Goal: Check status: Check status

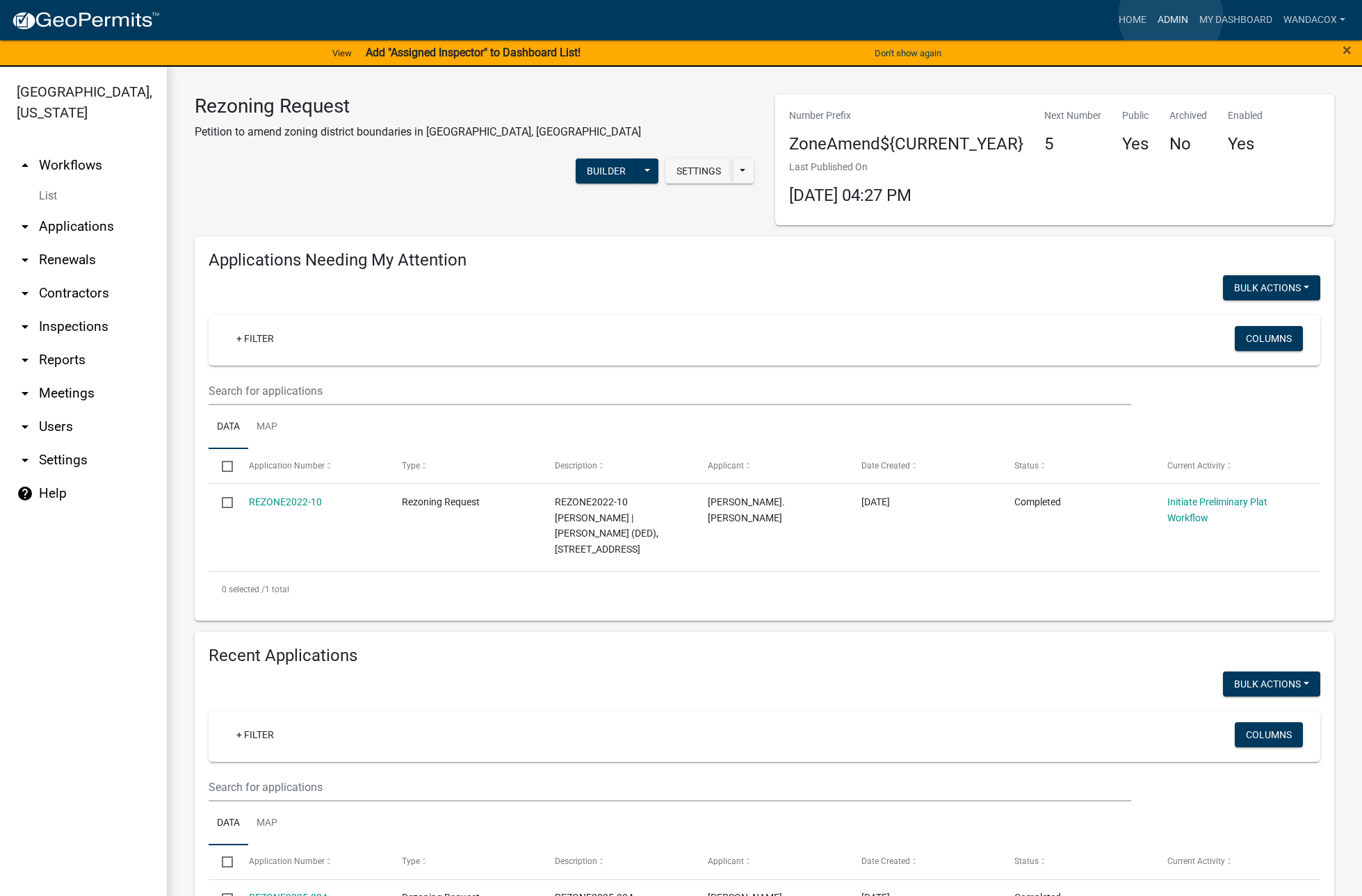
click at [1171, 16] on link "Admin" at bounding box center [1173, 20] width 41 height 27
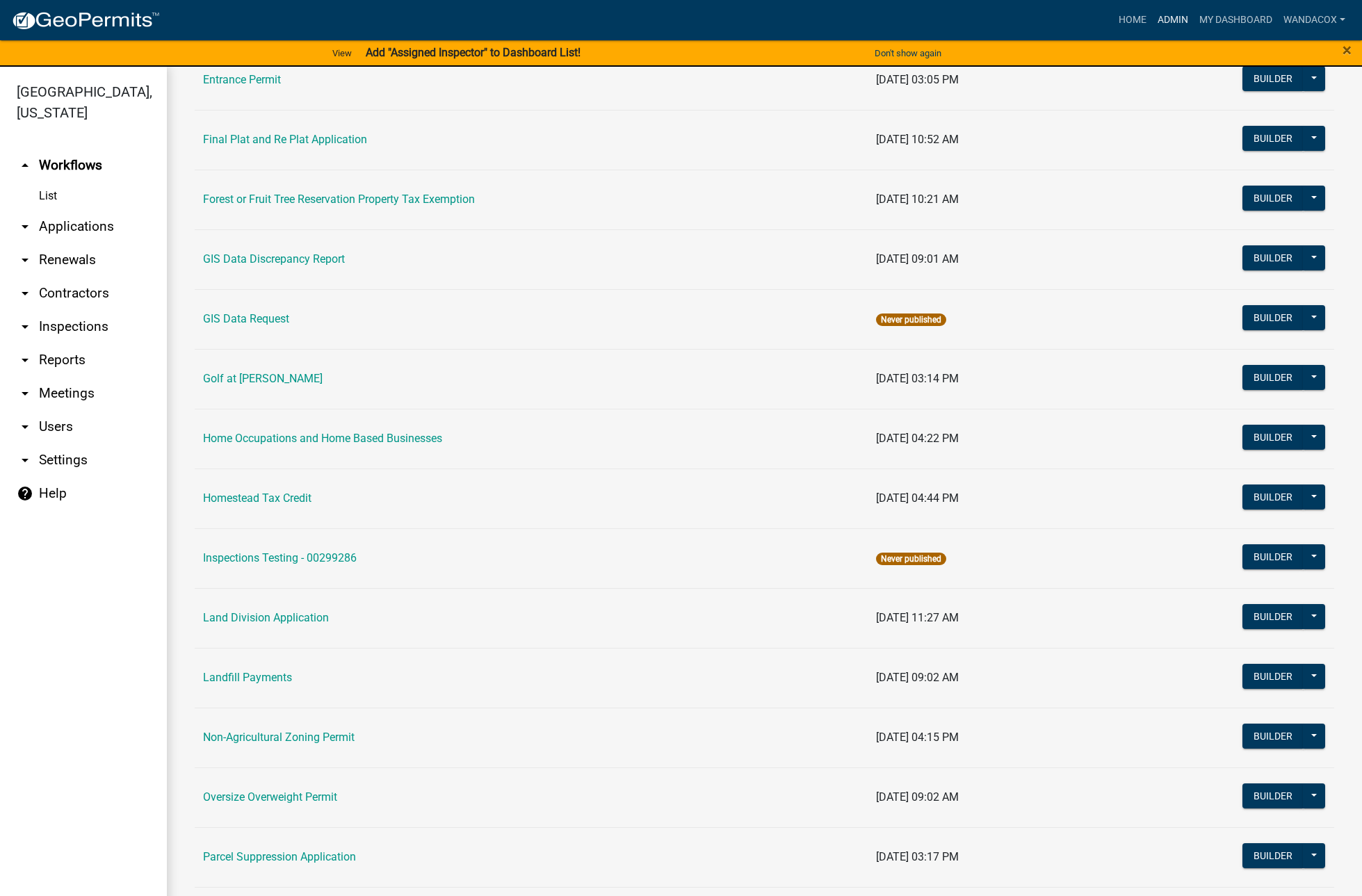
scroll to position [782, 0]
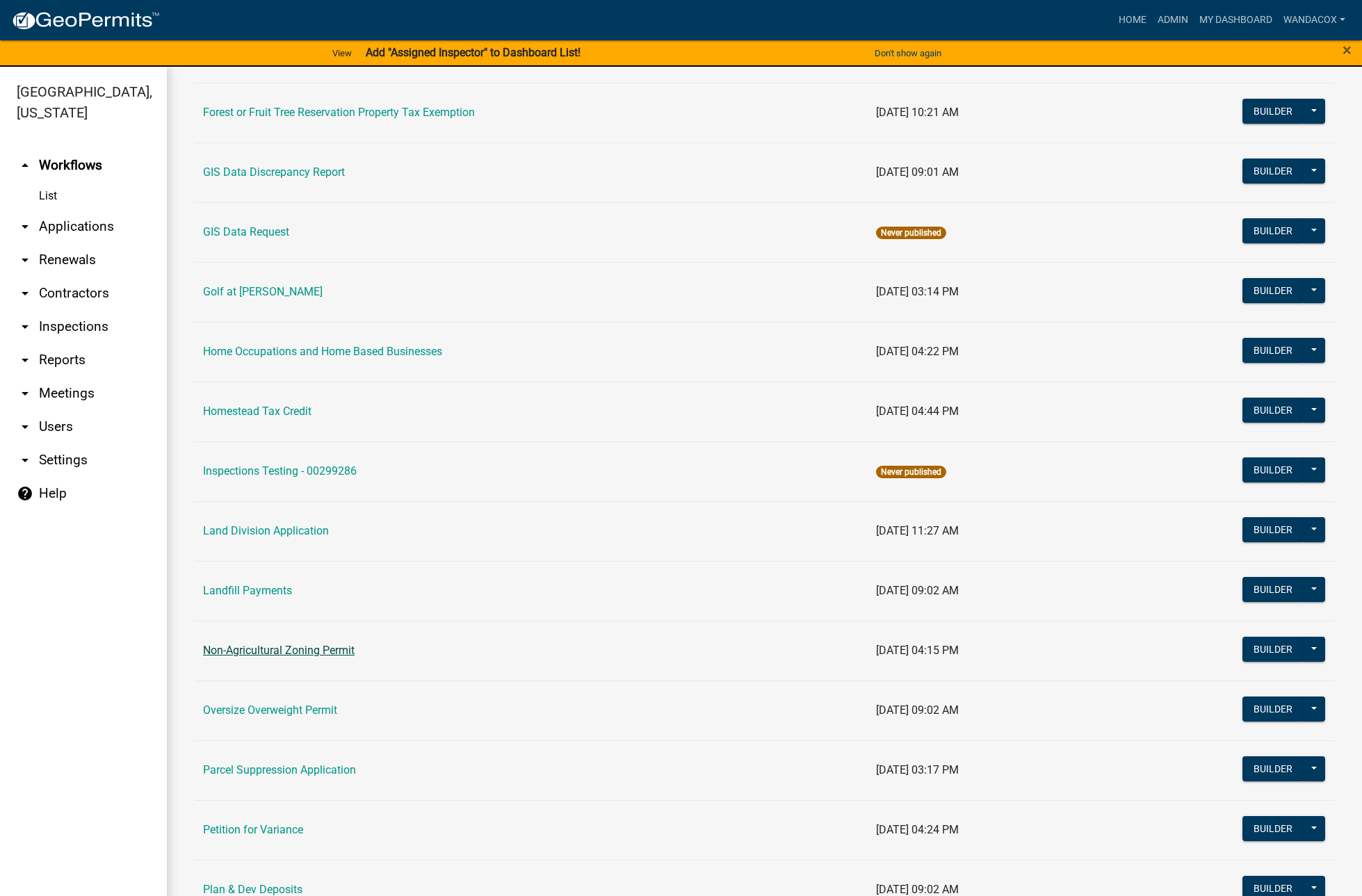
click at [231, 647] on link "Non-Agricultural Zoning Permit" at bounding box center [278, 650] width 152 height 13
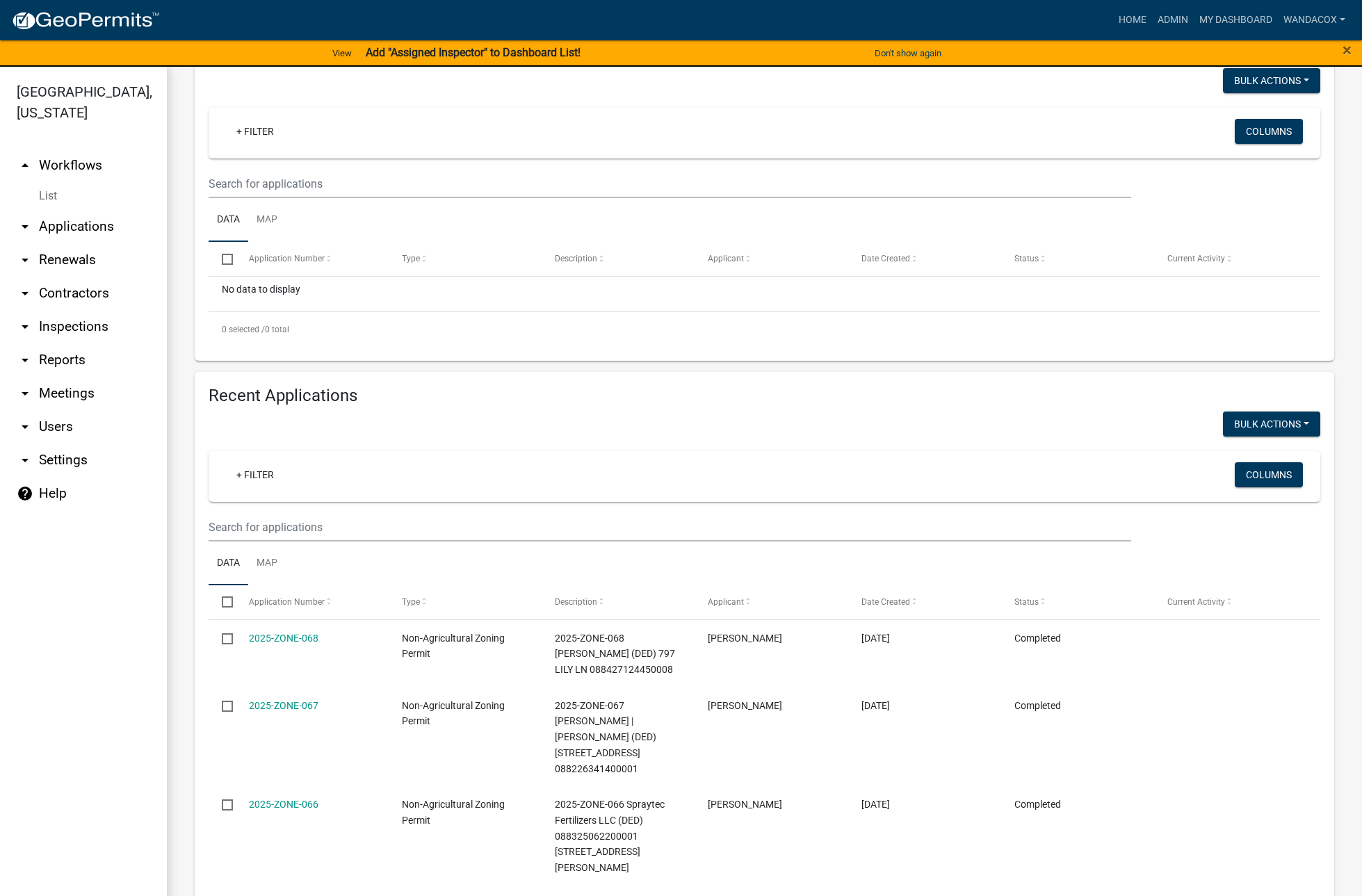
scroll to position [177, 0]
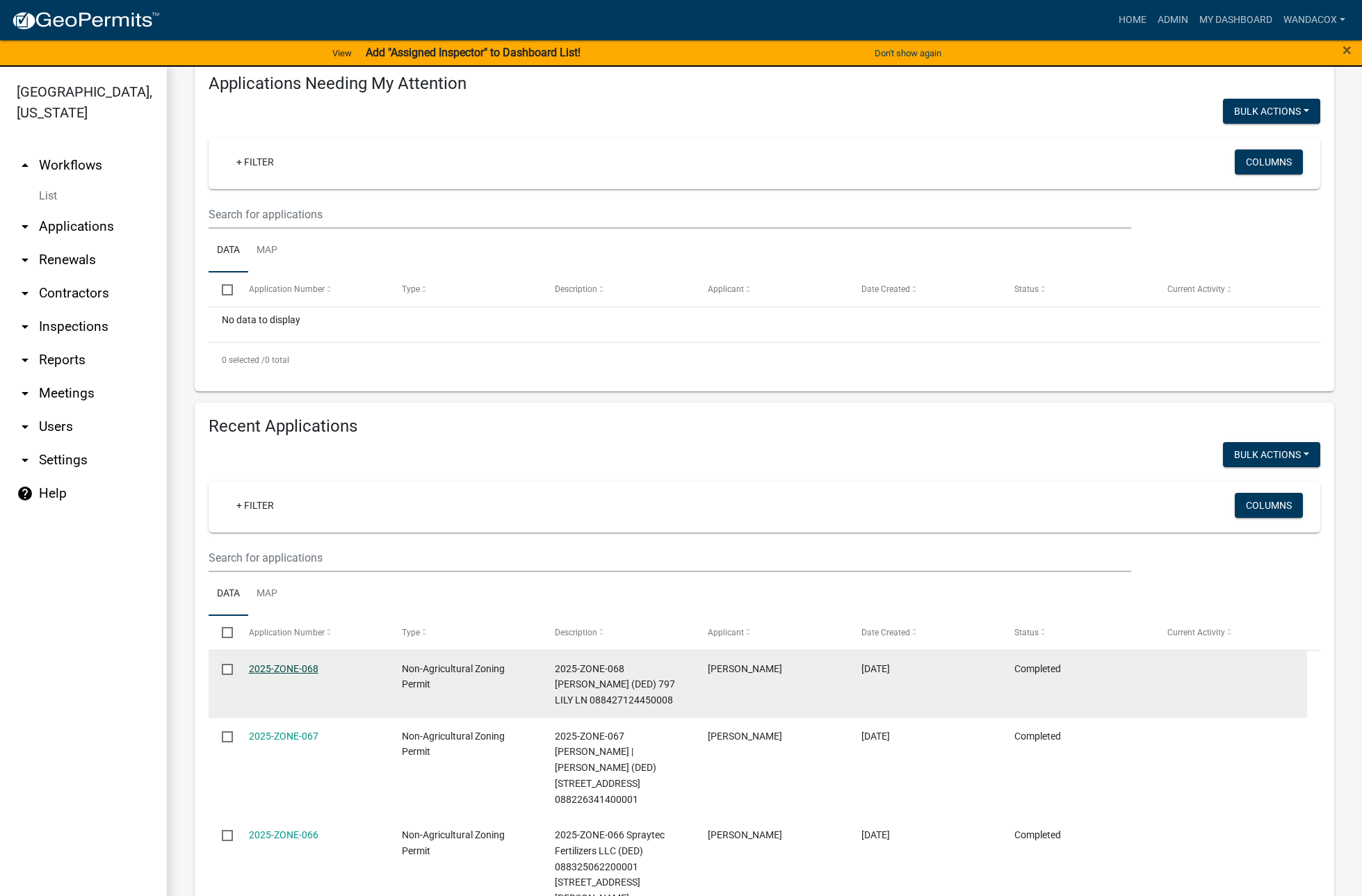
click at [290, 667] on link "2025-ZONE-068" at bounding box center [284, 669] width 70 height 11
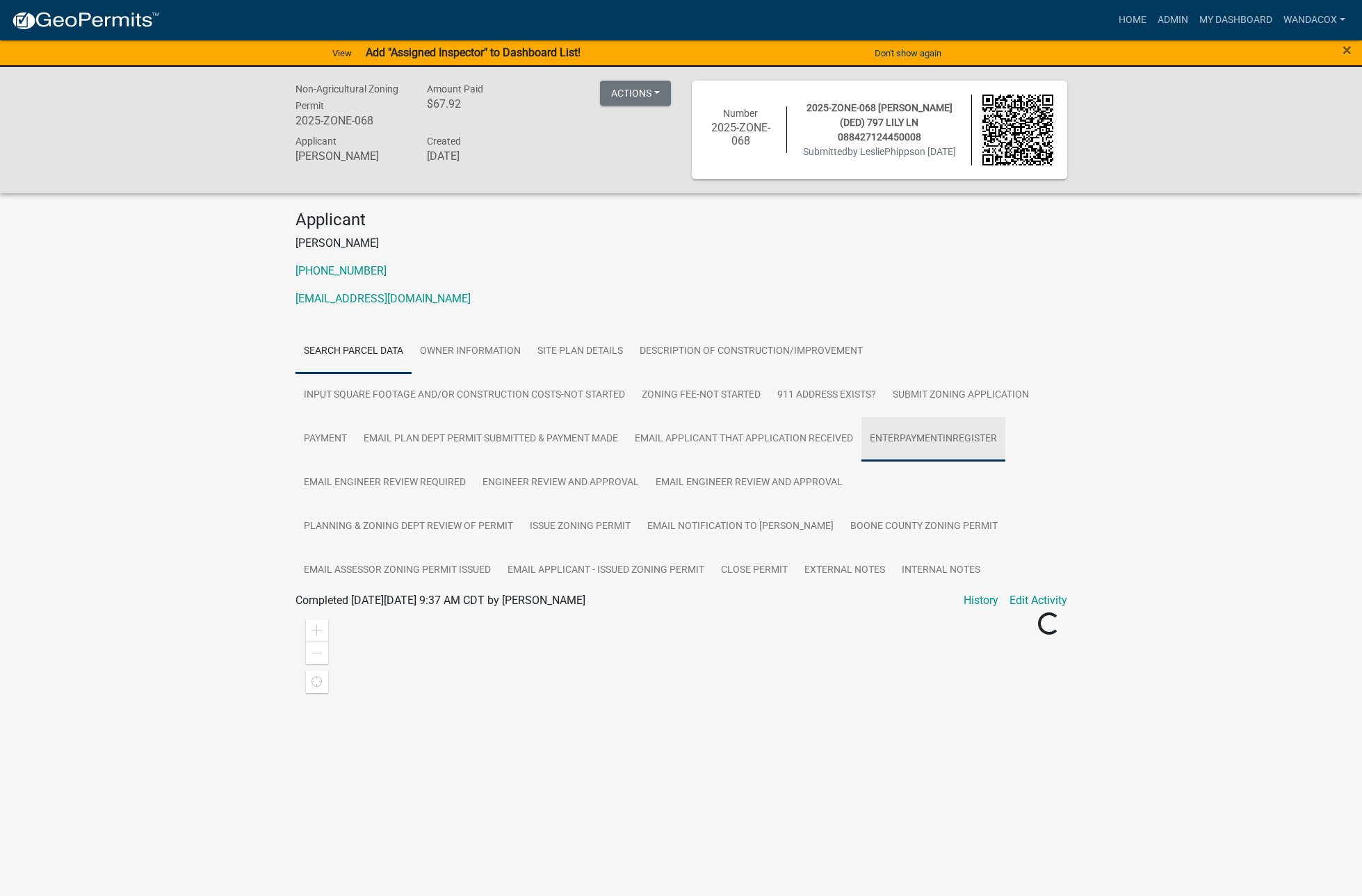
click at [909, 442] on link "EnterPaymentInRegister" at bounding box center [933, 439] width 144 height 45
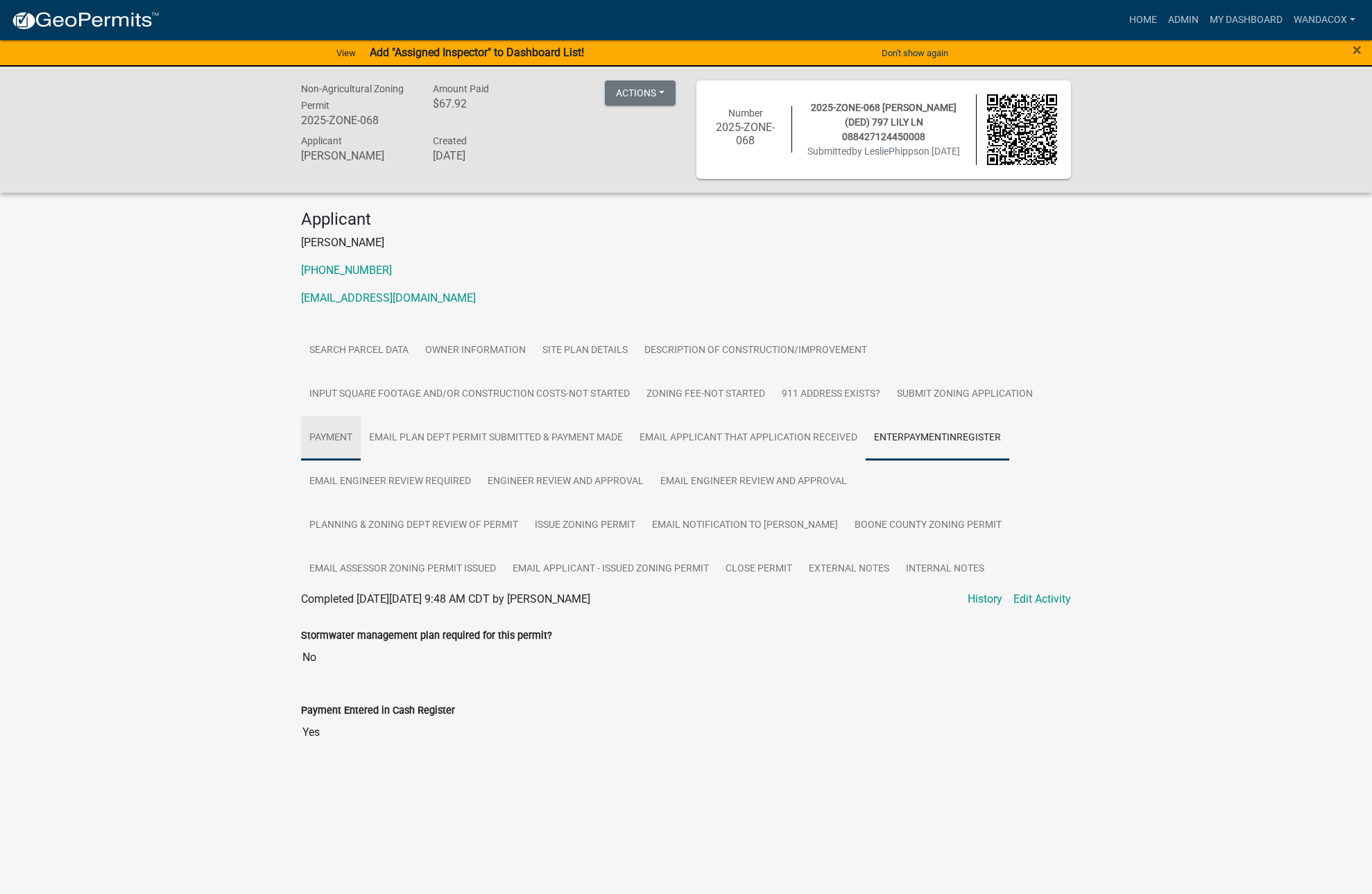
click at [324, 433] on link "Payment" at bounding box center [331, 438] width 60 height 44
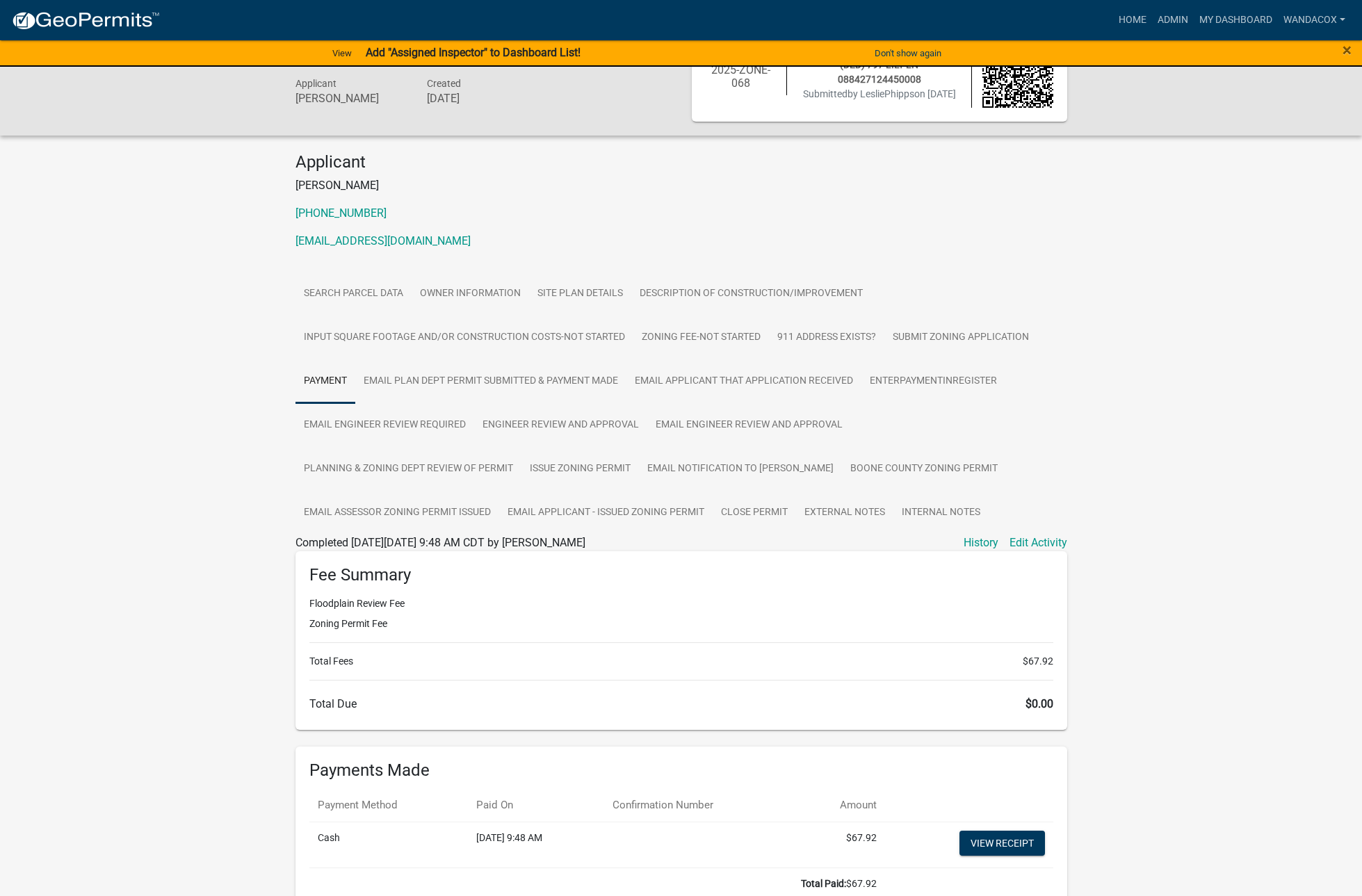
scroll to position [87, 0]
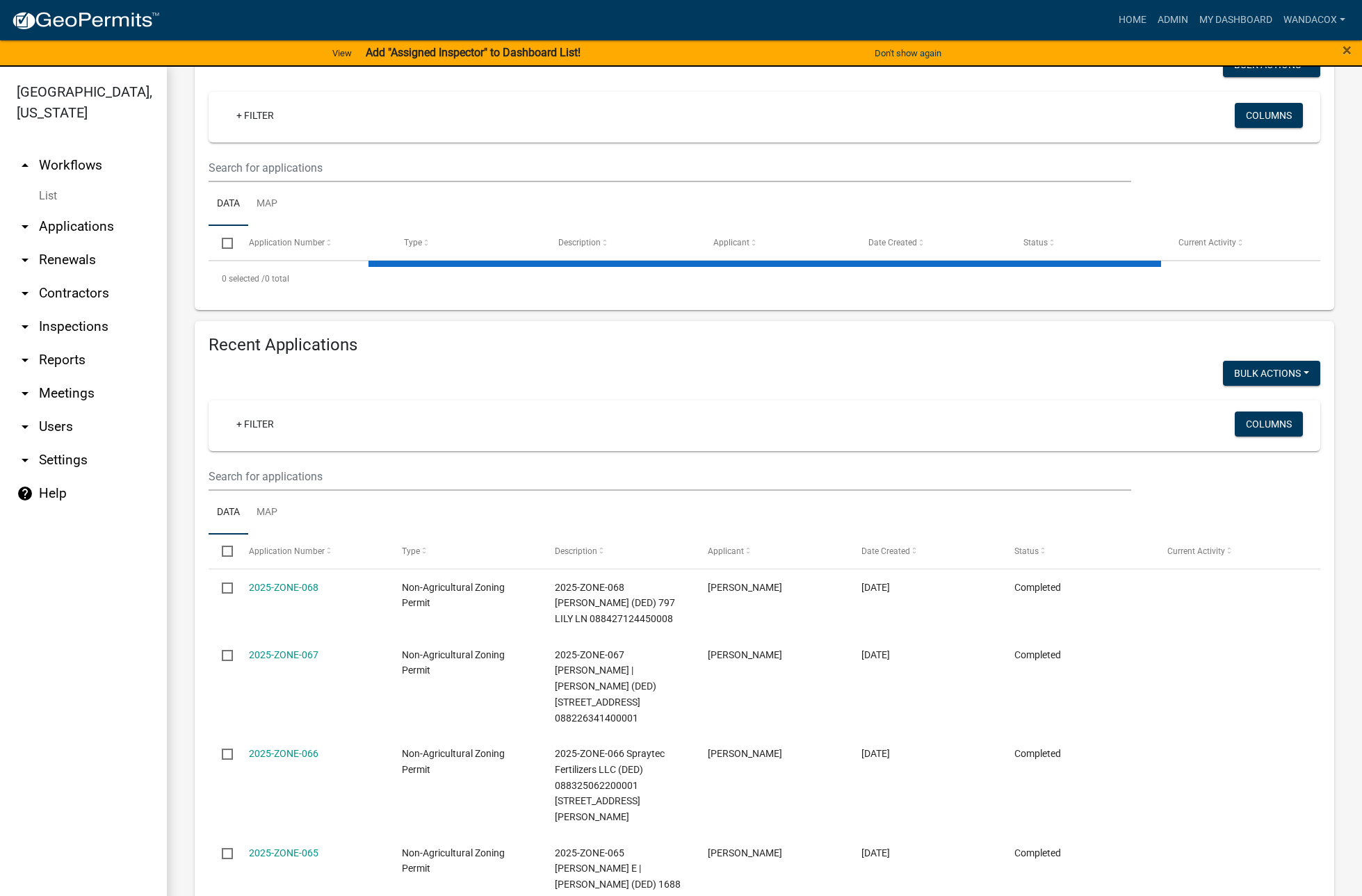
scroll to position [260, 0]
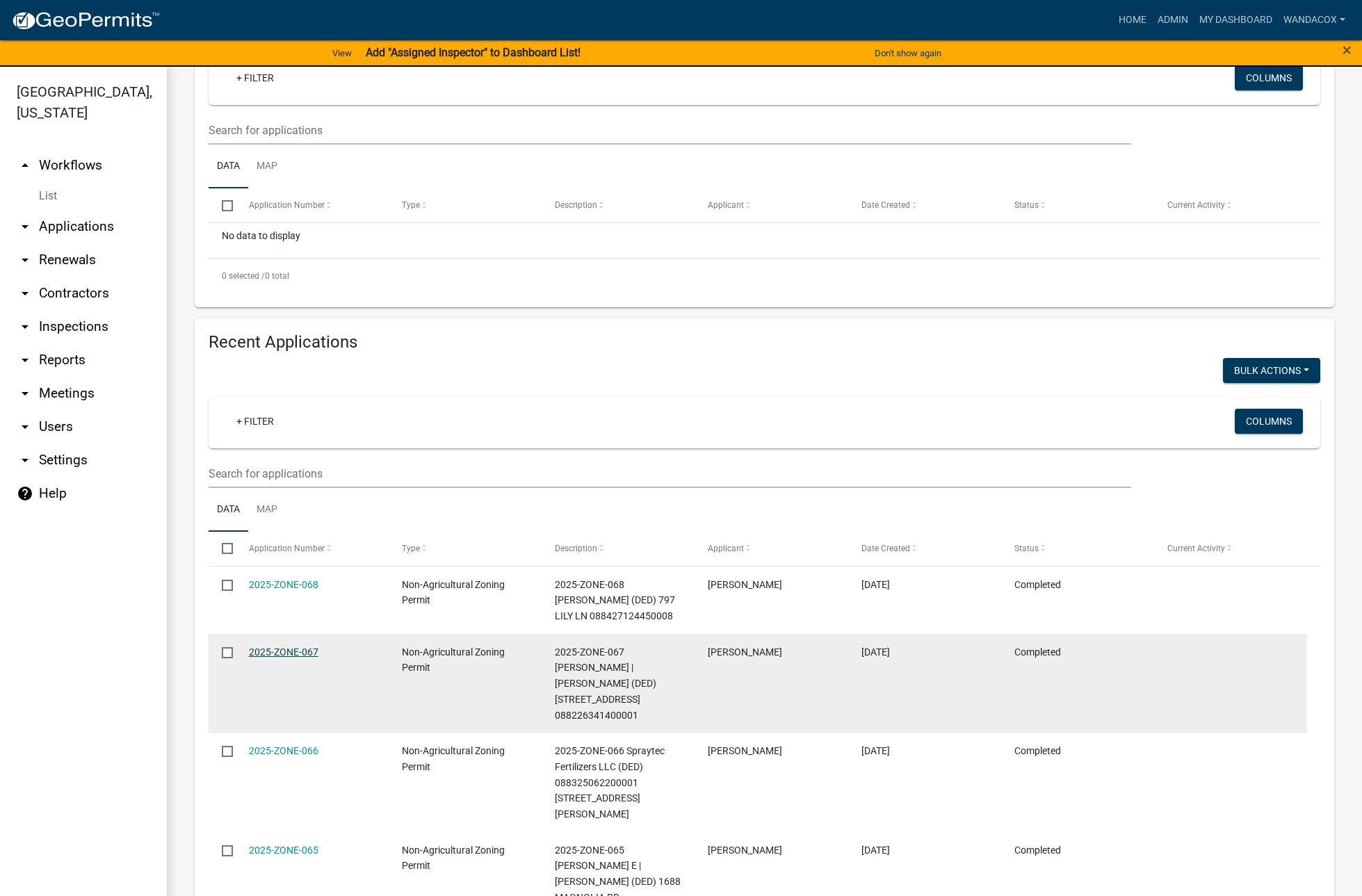
click at [288, 646] on link "2025-ZONE-067" at bounding box center [284, 652] width 70 height 11
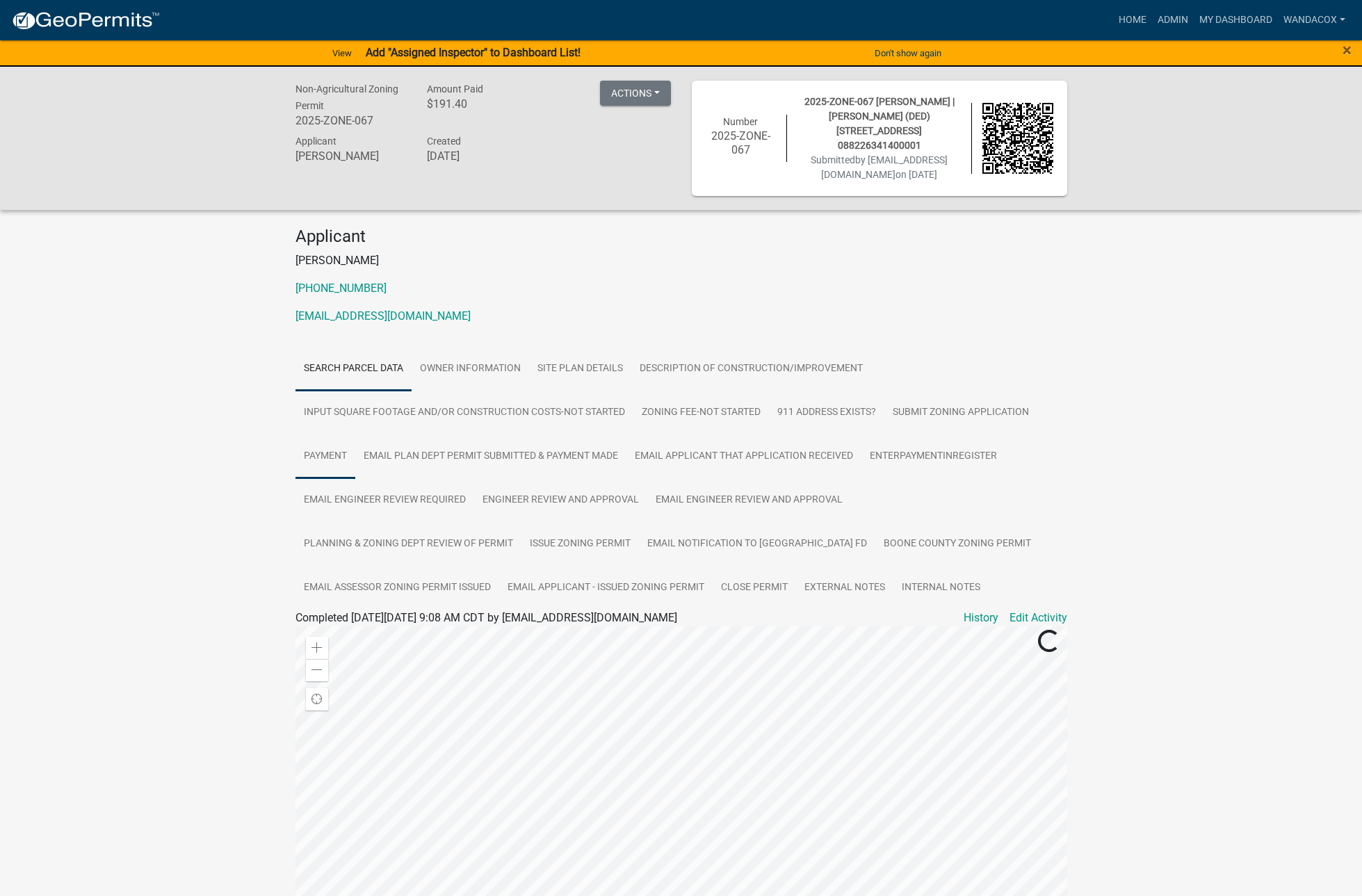
click at [324, 453] on link "Payment" at bounding box center [325, 457] width 60 height 45
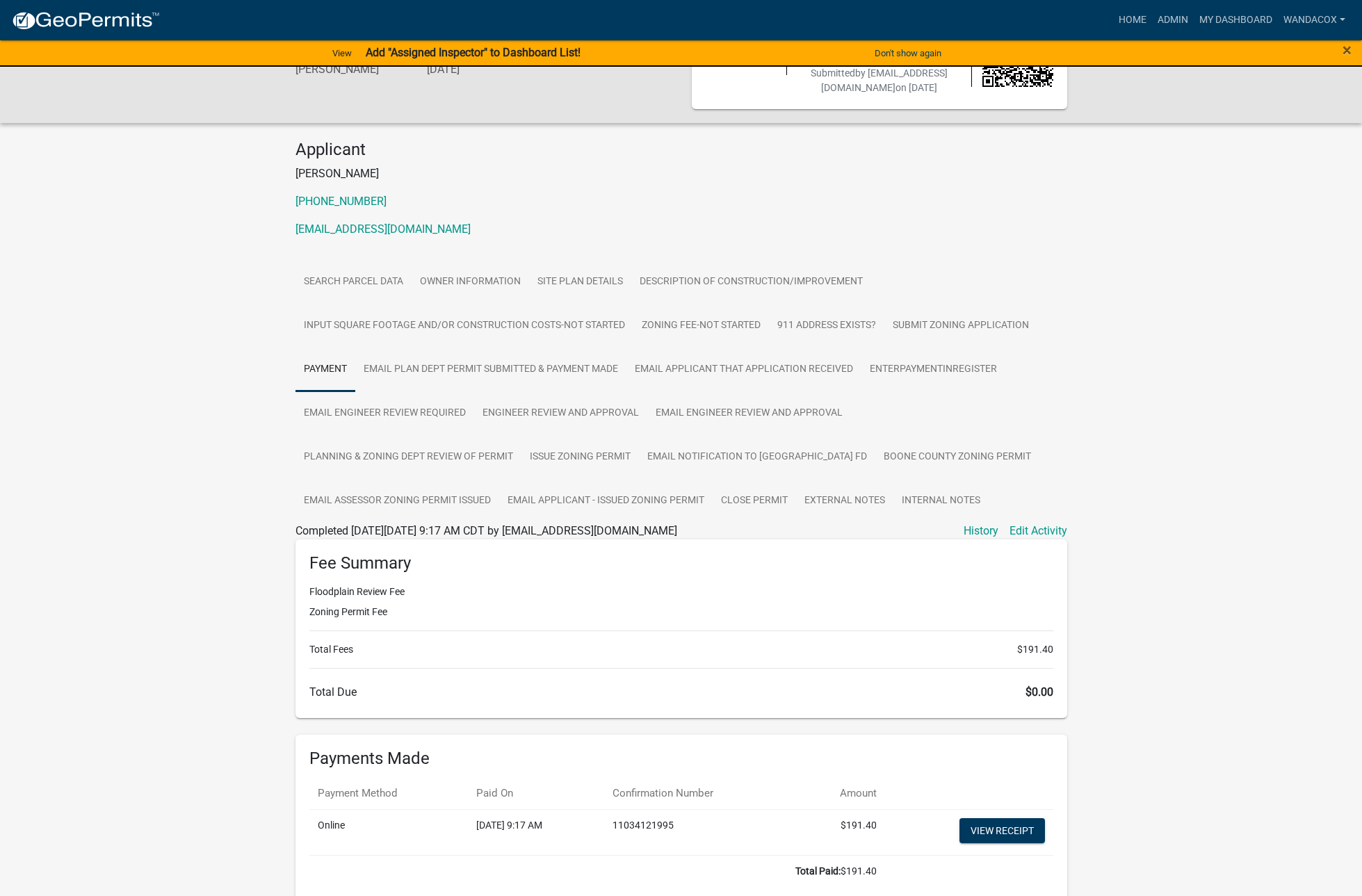
scroll to position [161, 0]
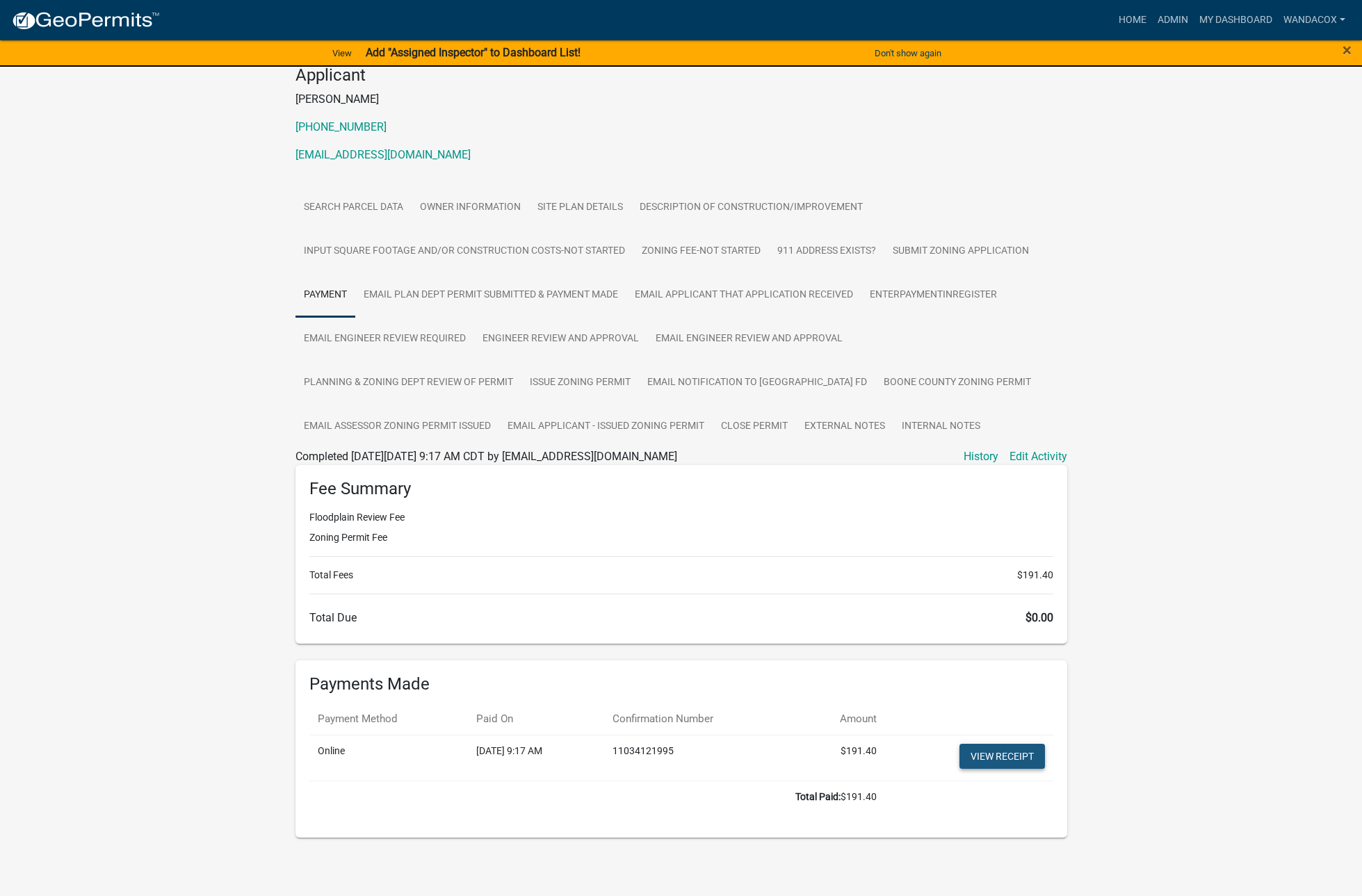
click at [992, 752] on link "View receipt" at bounding box center [1002, 756] width 85 height 25
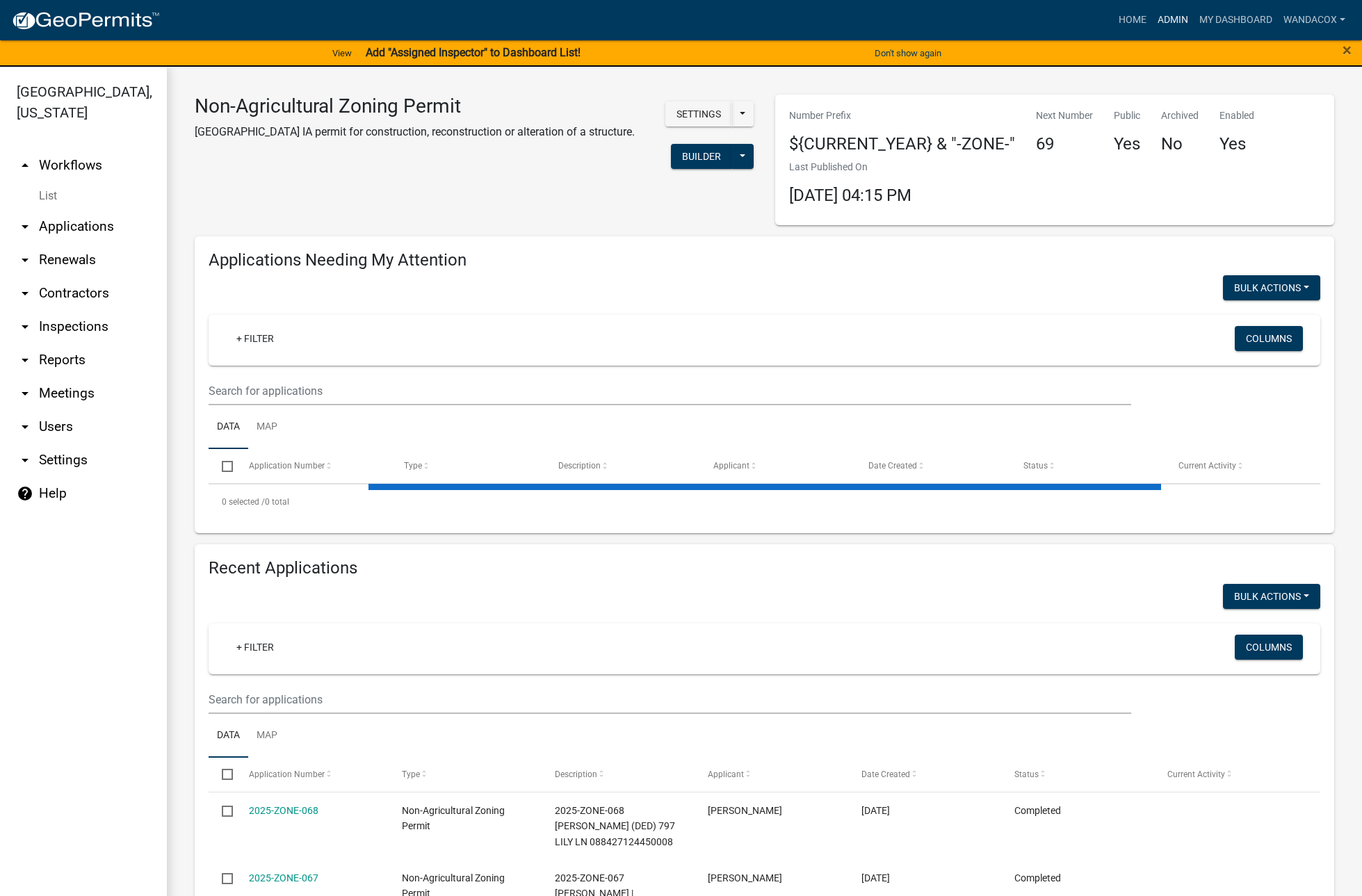
click at [1168, 20] on link "Admin" at bounding box center [1173, 20] width 41 height 27
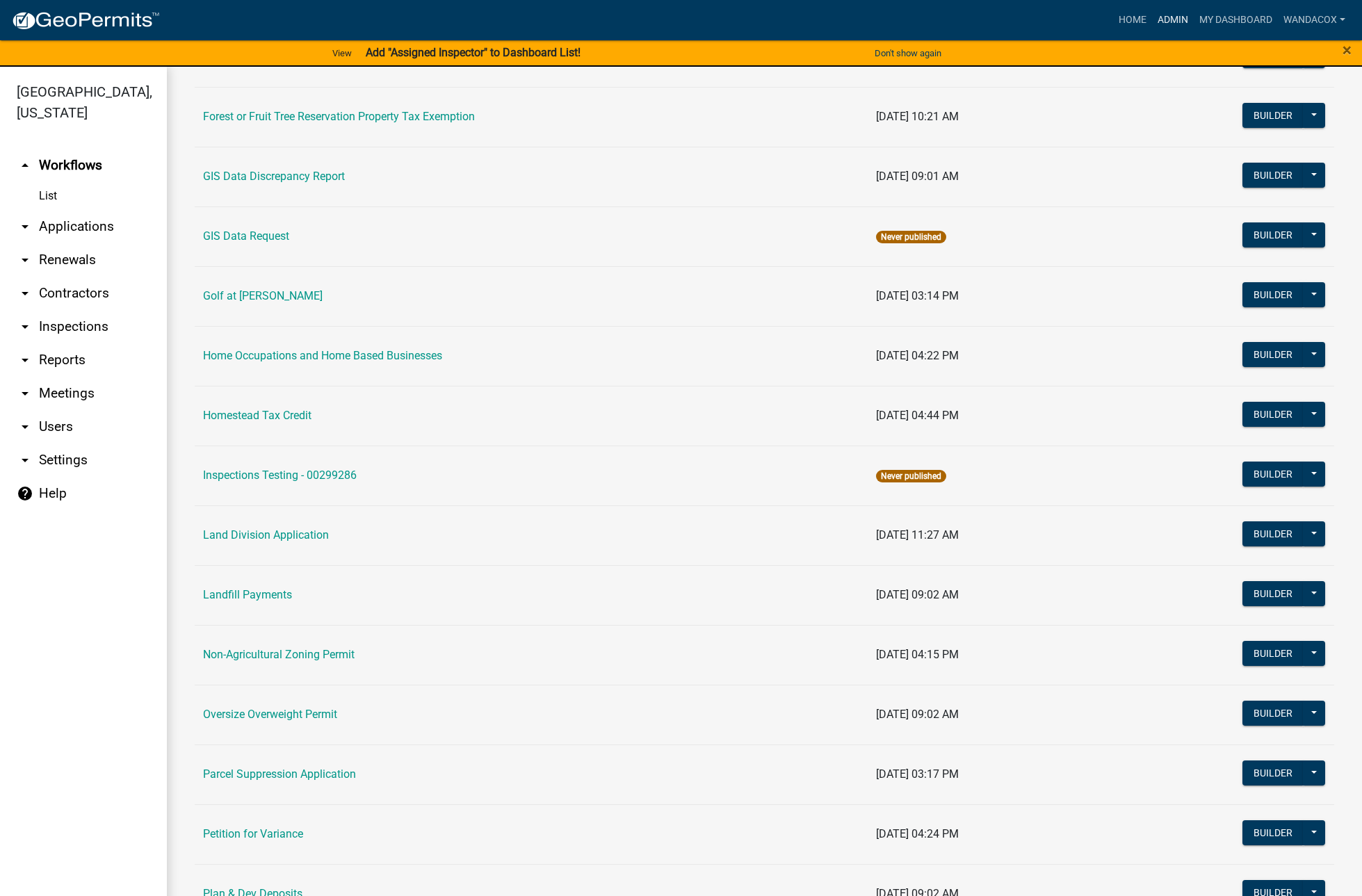
scroll to position [782, 0]
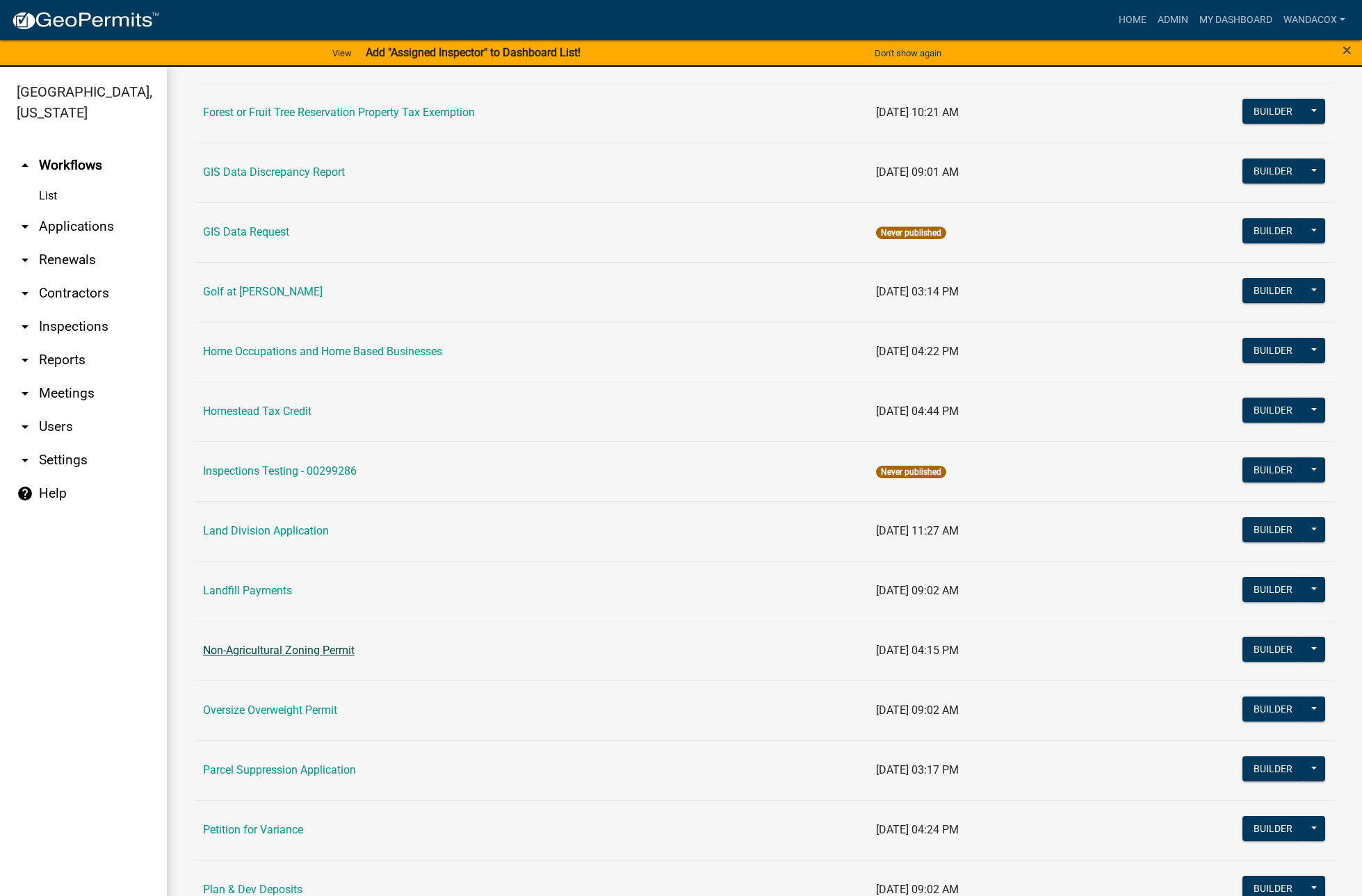
click at [319, 650] on link "Non-Agricultural Zoning Permit" at bounding box center [278, 650] width 152 height 13
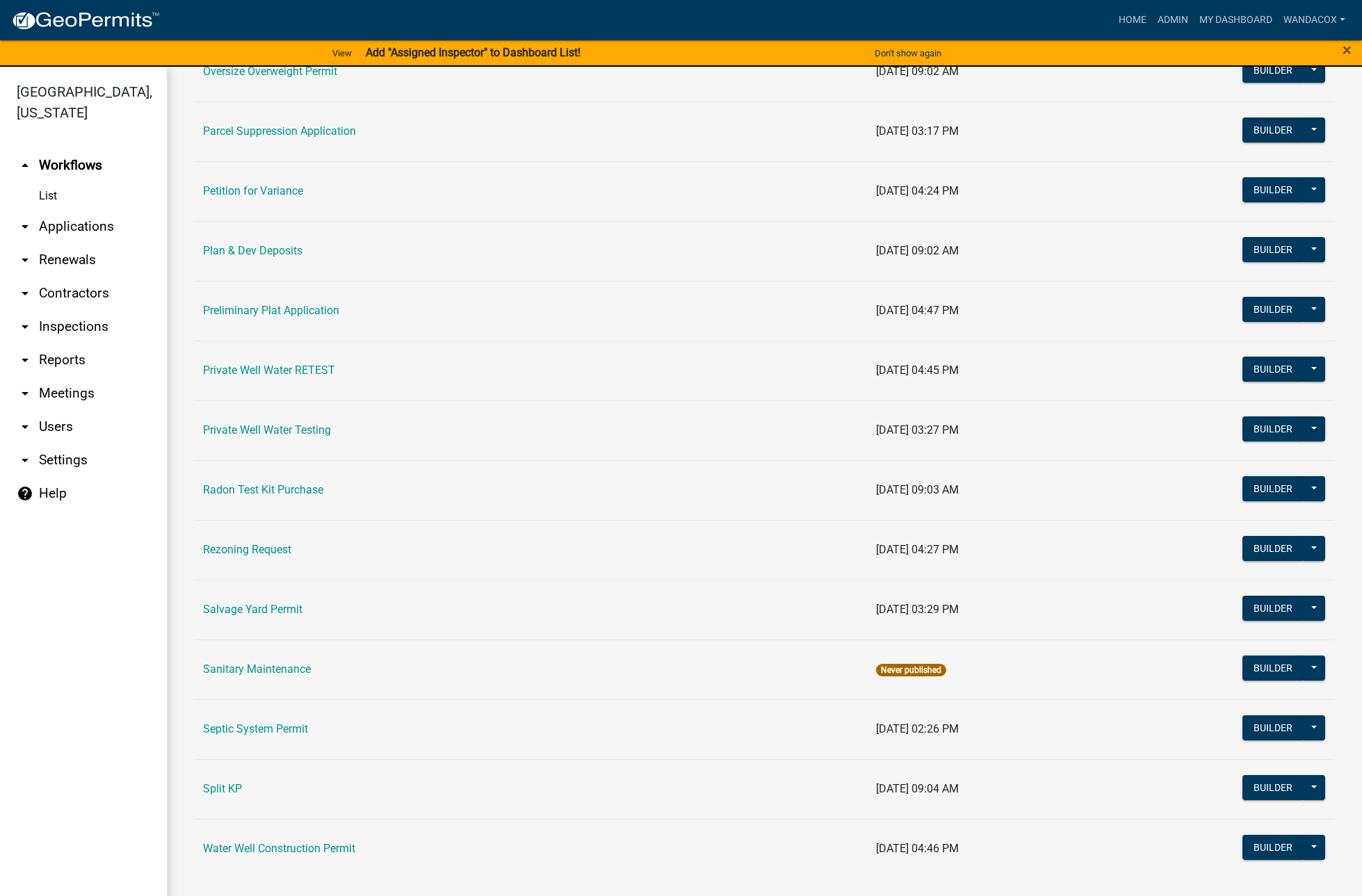
scroll to position [1425, 0]
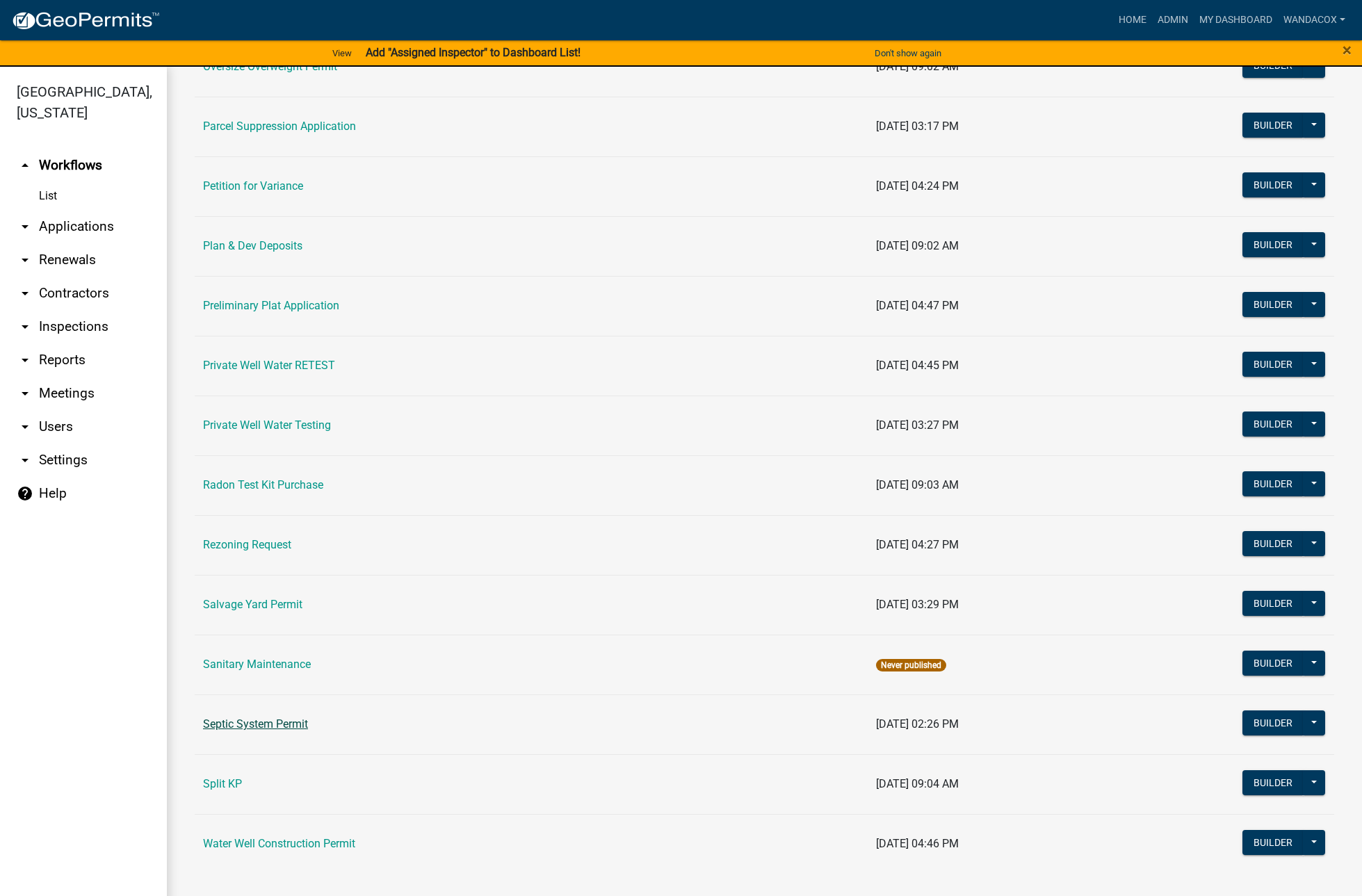
click at [274, 720] on link "Septic System Permit" at bounding box center [255, 724] width 105 height 13
